Goal: Navigation & Orientation: Find specific page/section

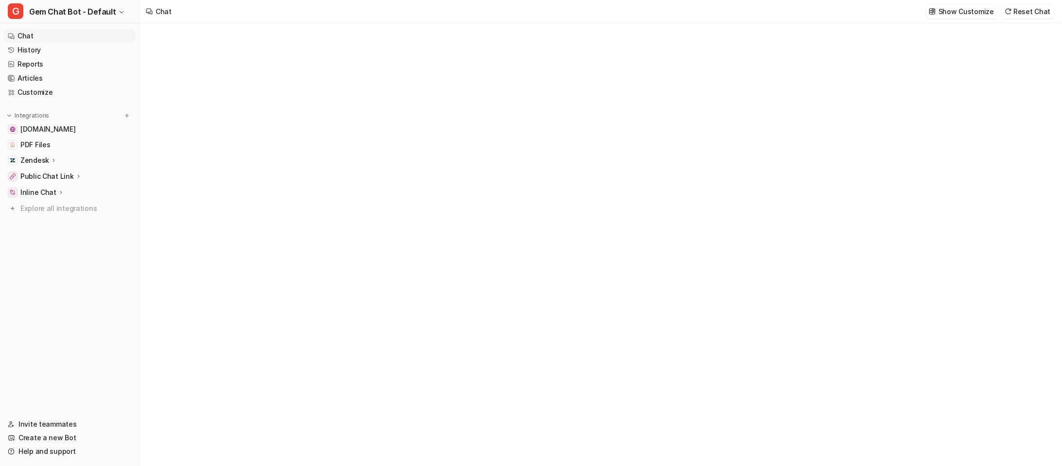
type textarea "**********"
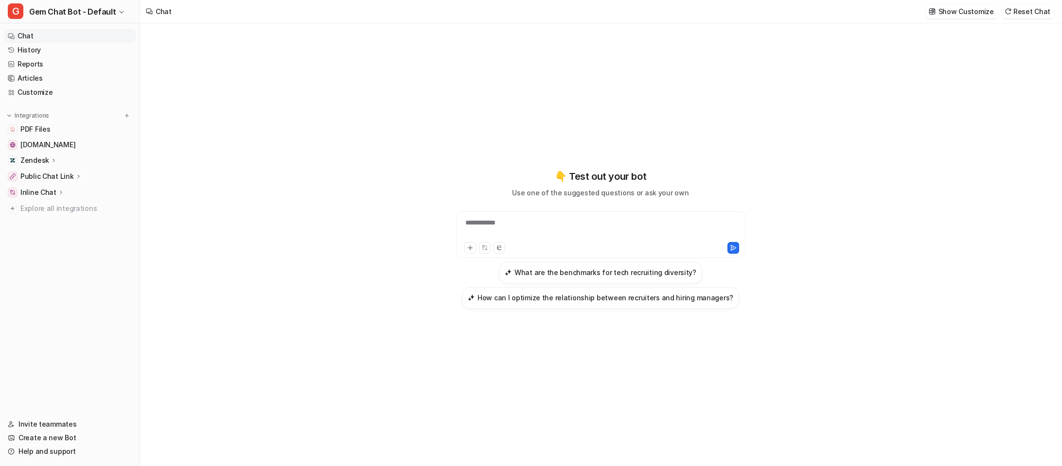
click at [49, 35] on link "Chat" at bounding box center [70, 36] width 132 height 14
click at [46, 52] on link "History" at bounding box center [70, 50] width 132 height 14
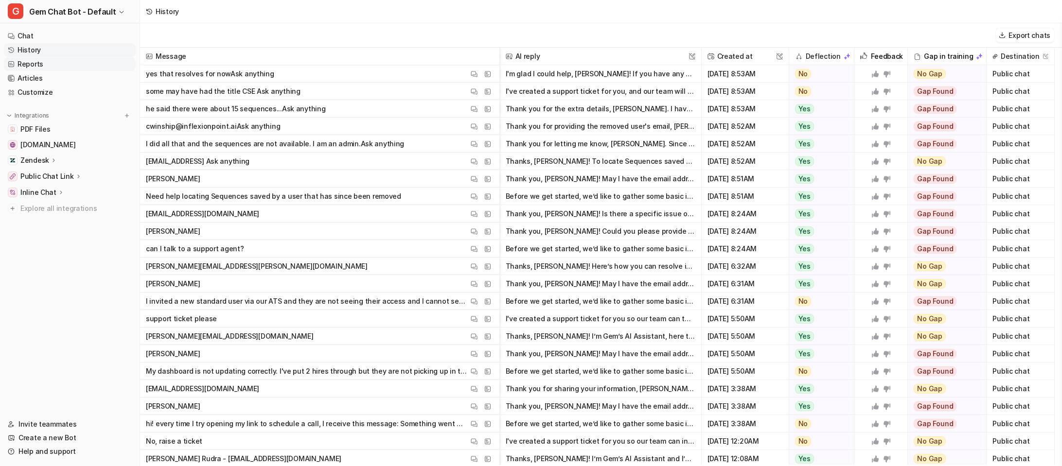
click at [44, 59] on link "Reports" at bounding box center [70, 64] width 132 height 14
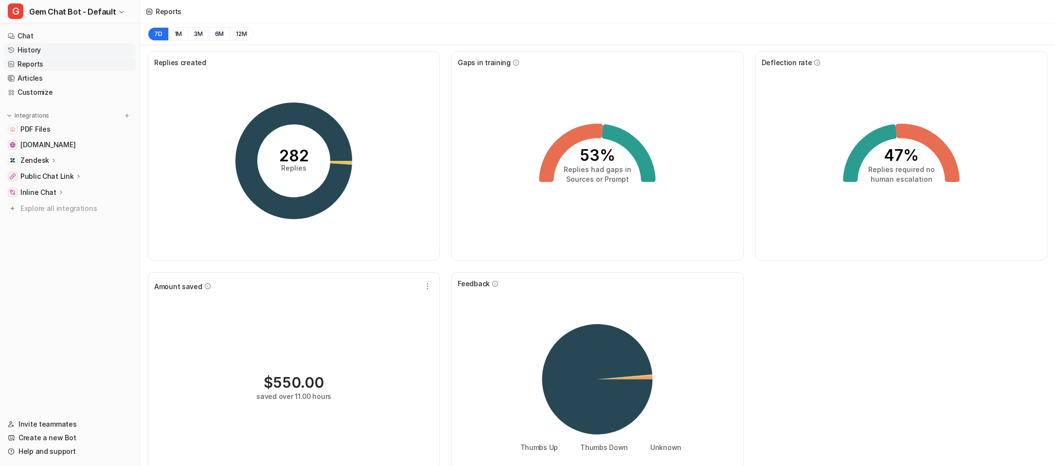
click at [34, 51] on link "History" at bounding box center [70, 50] width 132 height 14
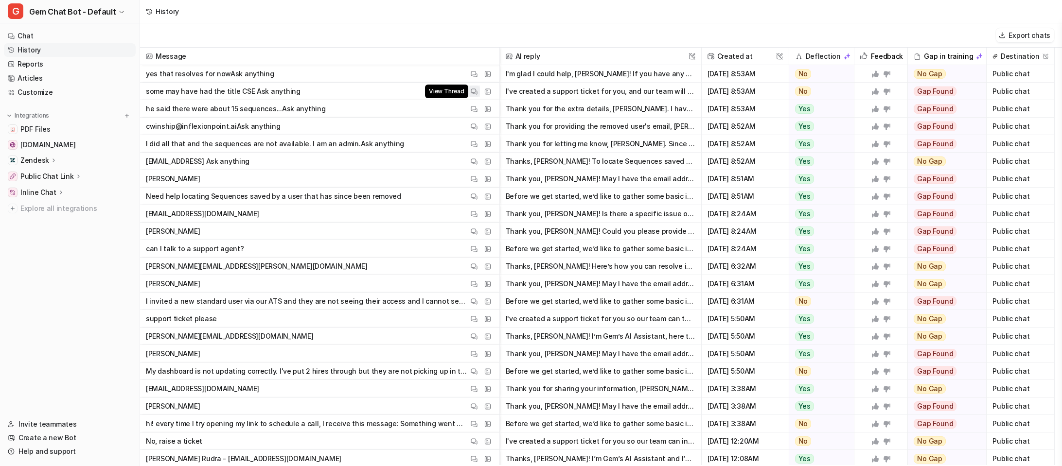
click at [476, 90] on img at bounding box center [474, 91] width 7 height 7
